Goal: Task Accomplishment & Management: Manage account settings

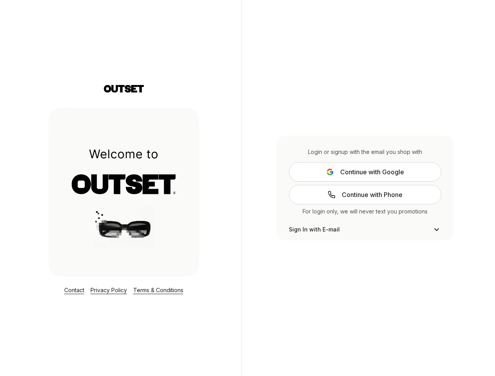
click at [247, 188] on div "Login or signup with the email you shop with Continue with Google Continue with…" at bounding box center [365, 188] width 248 height 376
click at [365, 172] on span "Continue with Google" at bounding box center [372, 171] width 64 height 9
click at [365, 230] on button "Sign In with E-mail" at bounding box center [365, 229] width 153 height 9
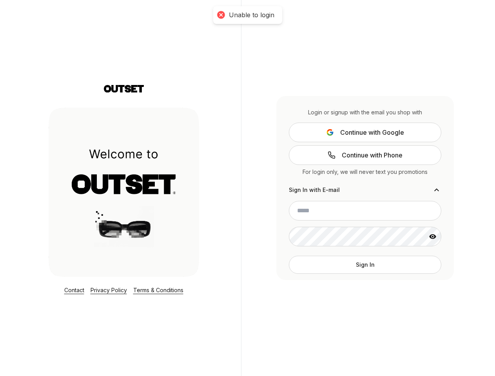
click at [435, 276] on div "Login or signup with the email you shop with Continue with Google Continue with…" at bounding box center [365, 188] width 178 height 184
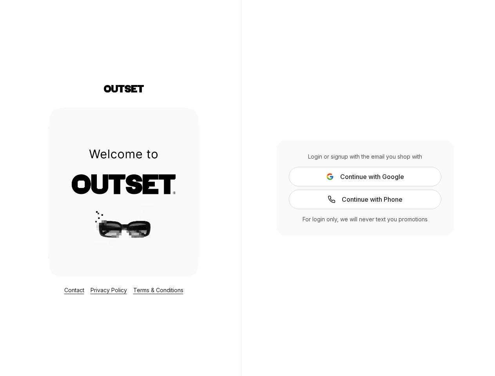
click at [247, 188] on div "Login or signup with the email you shop with Continue with Google Continue with…" at bounding box center [365, 188] width 248 height 376
click at [365, 177] on span "Continue with Google" at bounding box center [372, 176] width 64 height 9
